Goal: Find specific page/section

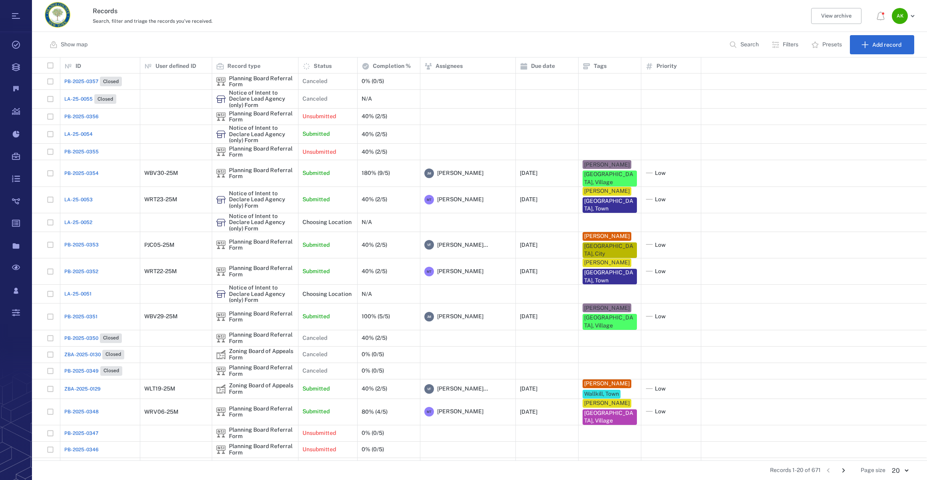
click at [80, 135] on span "LA-25-0054" at bounding box center [78, 134] width 28 height 7
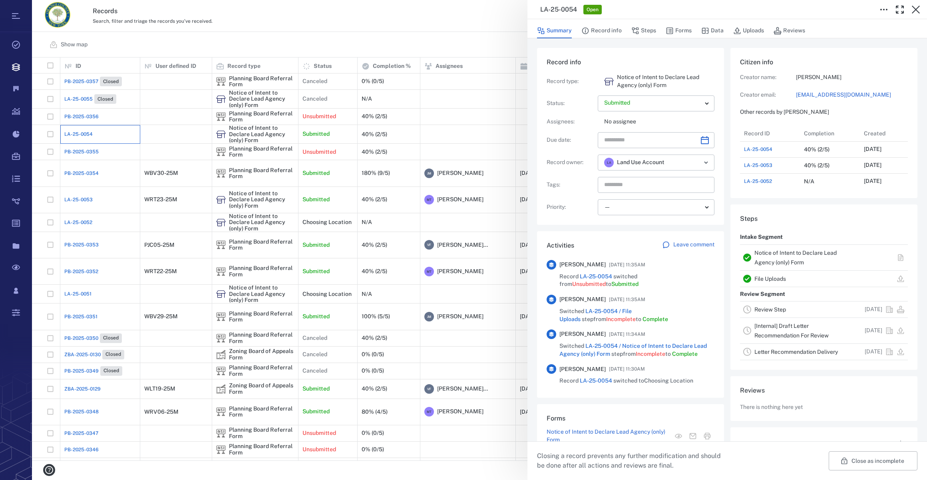
scroll to position [6, 6]
click at [685, 30] on button "Forms" at bounding box center [678, 30] width 26 height 15
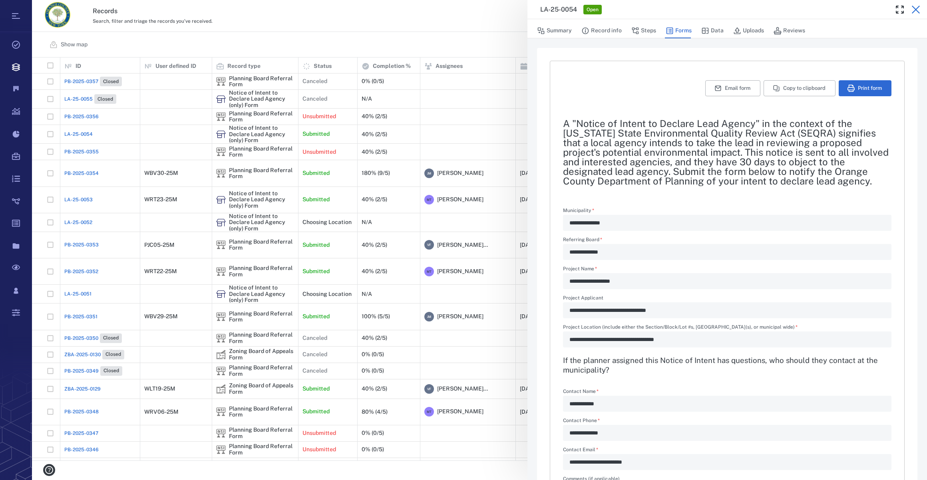
click at [917, 10] on icon "button" at bounding box center [916, 10] width 10 height 10
